Goal: Find specific page/section: Find specific page/section

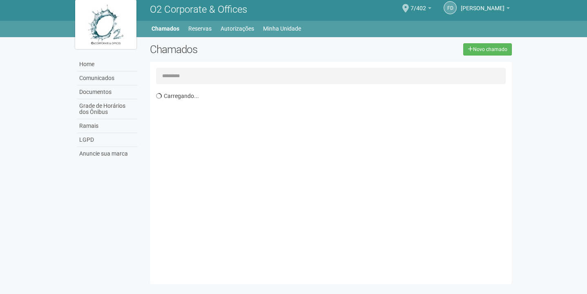
scroll to position [5, 0]
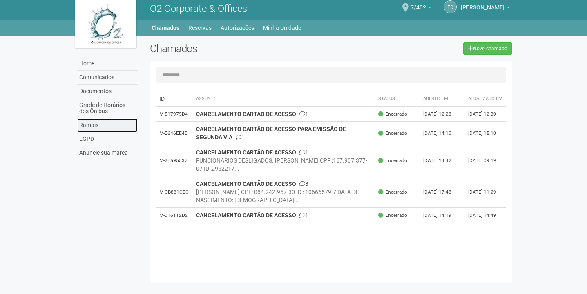
click at [111, 124] on link "Ramais" at bounding box center [107, 125] width 60 height 14
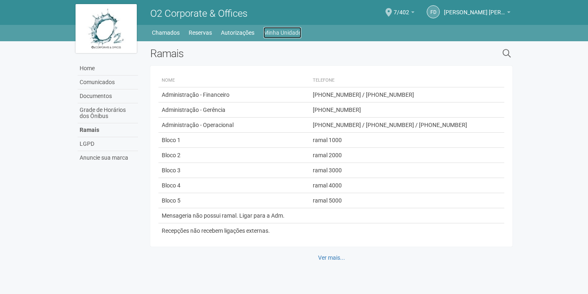
click at [287, 36] on link "Minha Unidade" at bounding box center [282, 32] width 38 height 11
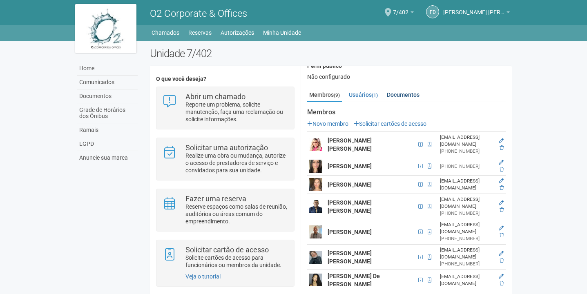
scroll to position [96, 0]
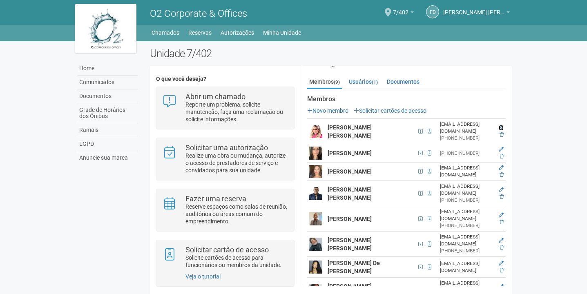
click at [499, 125] on icon at bounding box center [501, 127] width 5 height 5
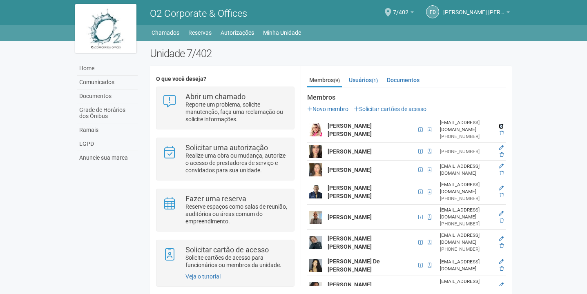
scroll to position [99, 0]
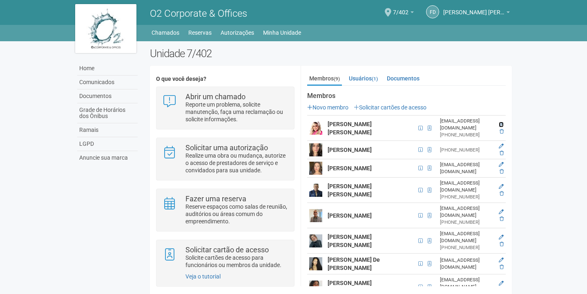
click at [501, 122] on icon at bounding box center [501, 124] width 5 height 5
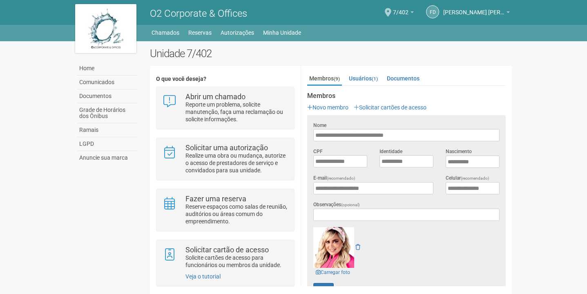
scroll to position [0, 0]
click at [104, 133] on link "Ramais" at bounding box center [107, 130] width 60 height 14
